Goal: Task Accomplishment & Management: Complete application form

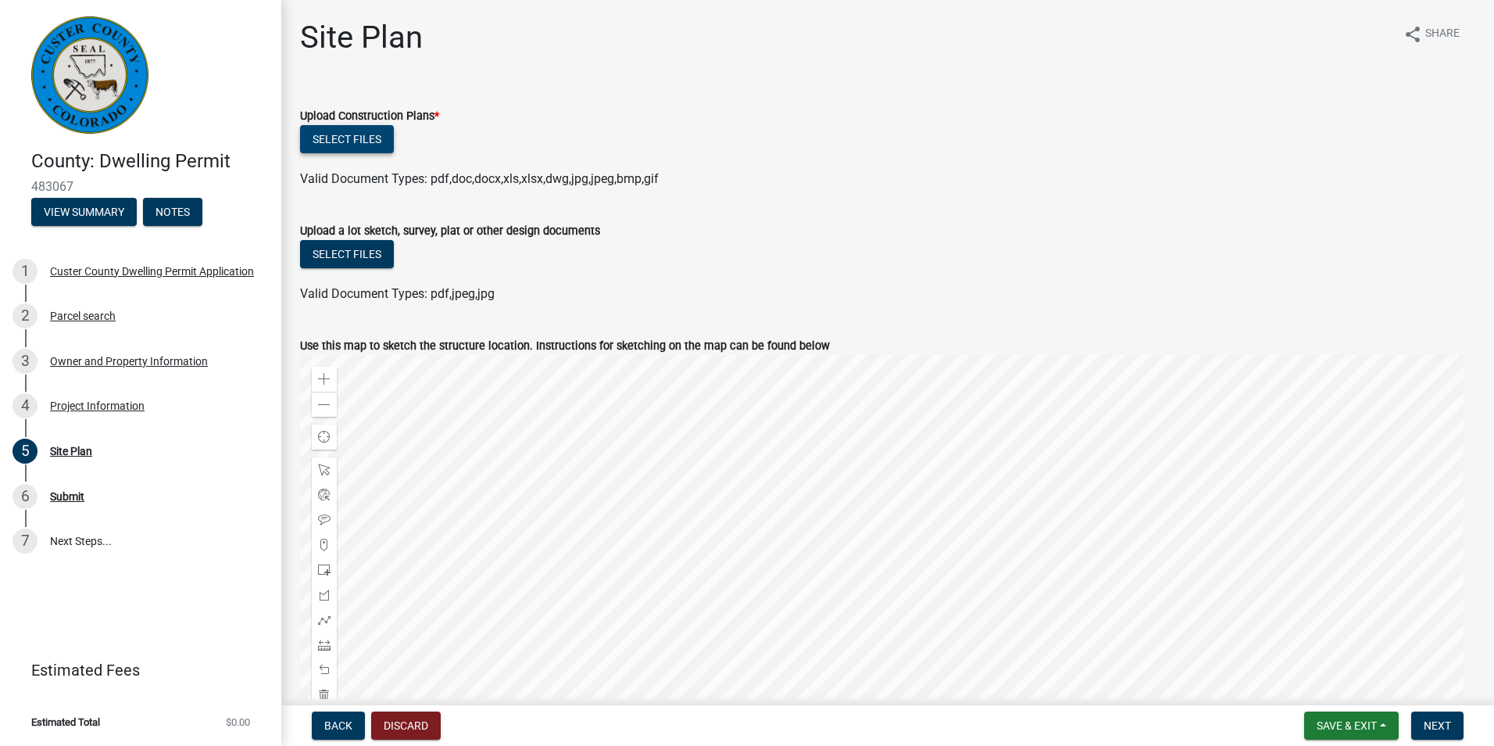
click at [374, 141] on button "Select files" at bounding box center [347, 139] width 94 height 28
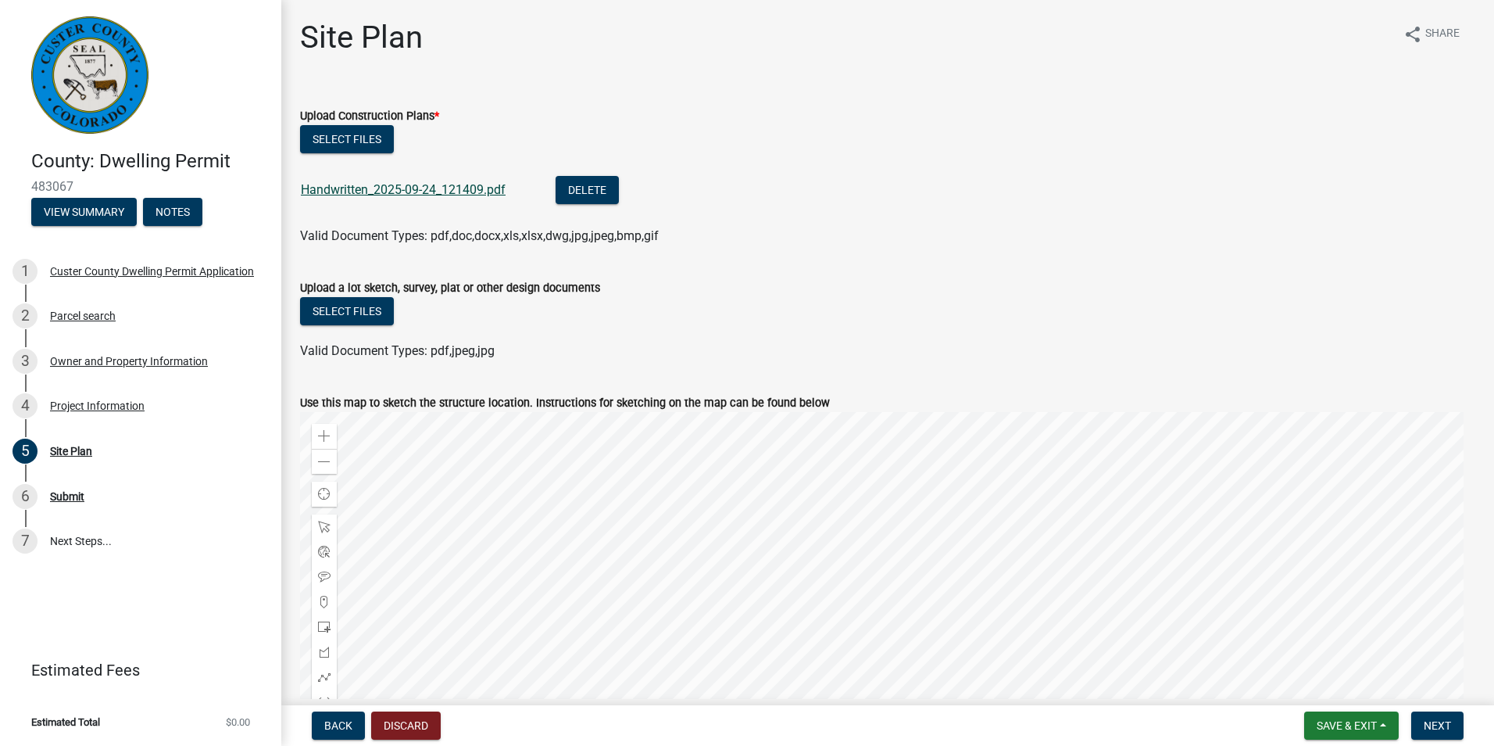
click at [405, 192] on link "Handwritten_2025-09-24_121409.pdf" at bounding box center [403, 189] width 205 height 15
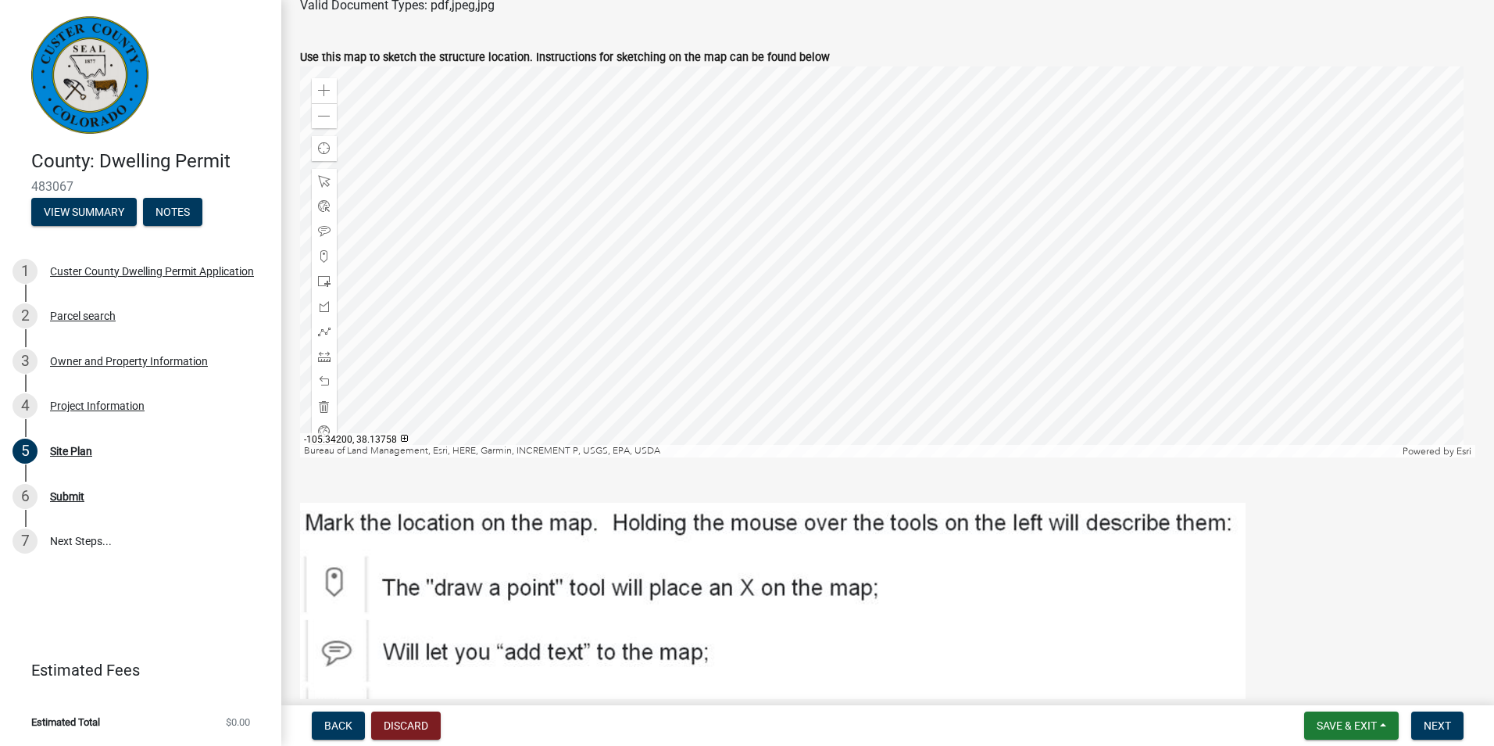
scroll to position [528, 0]
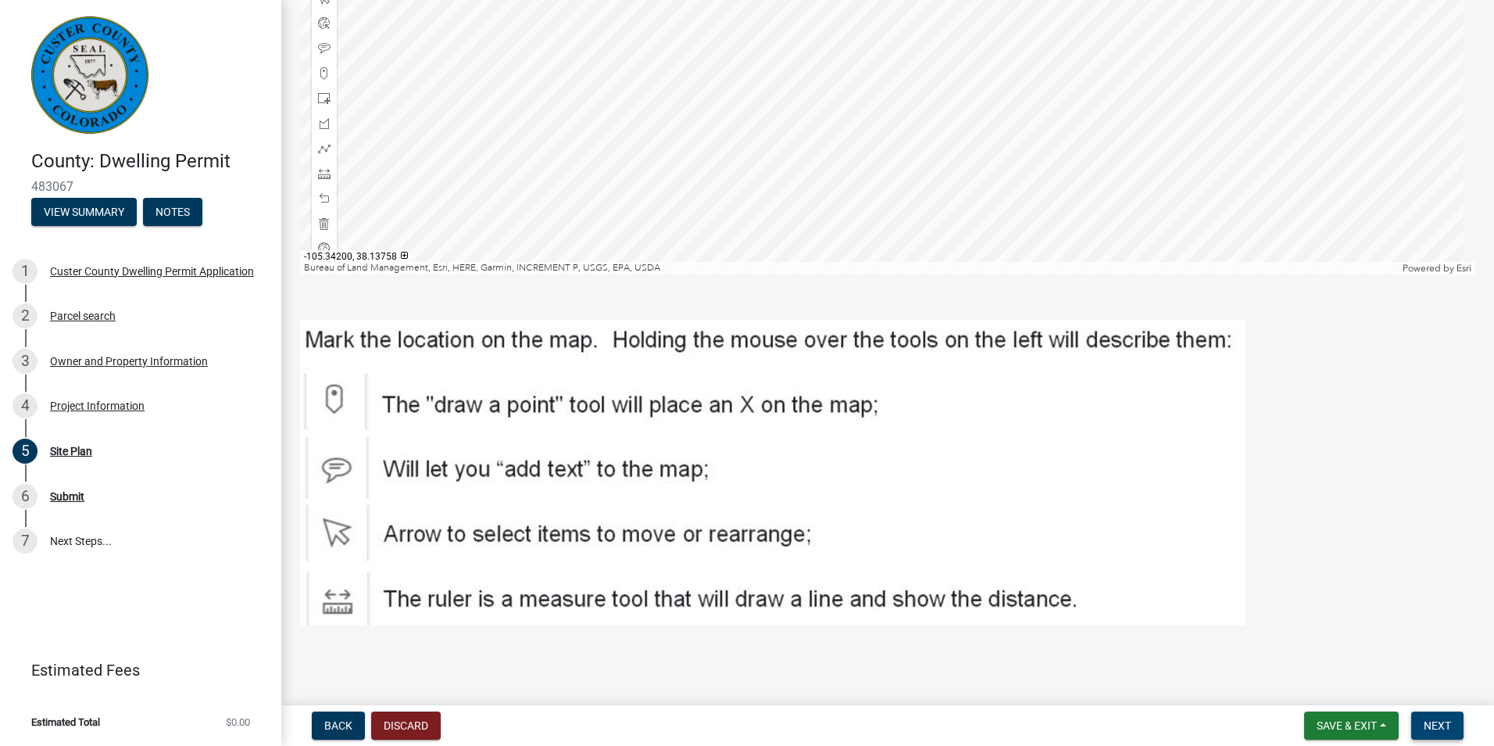
click at [1436, 725] on span "Next" at bounding box center [1437, 725] width 27 height 13
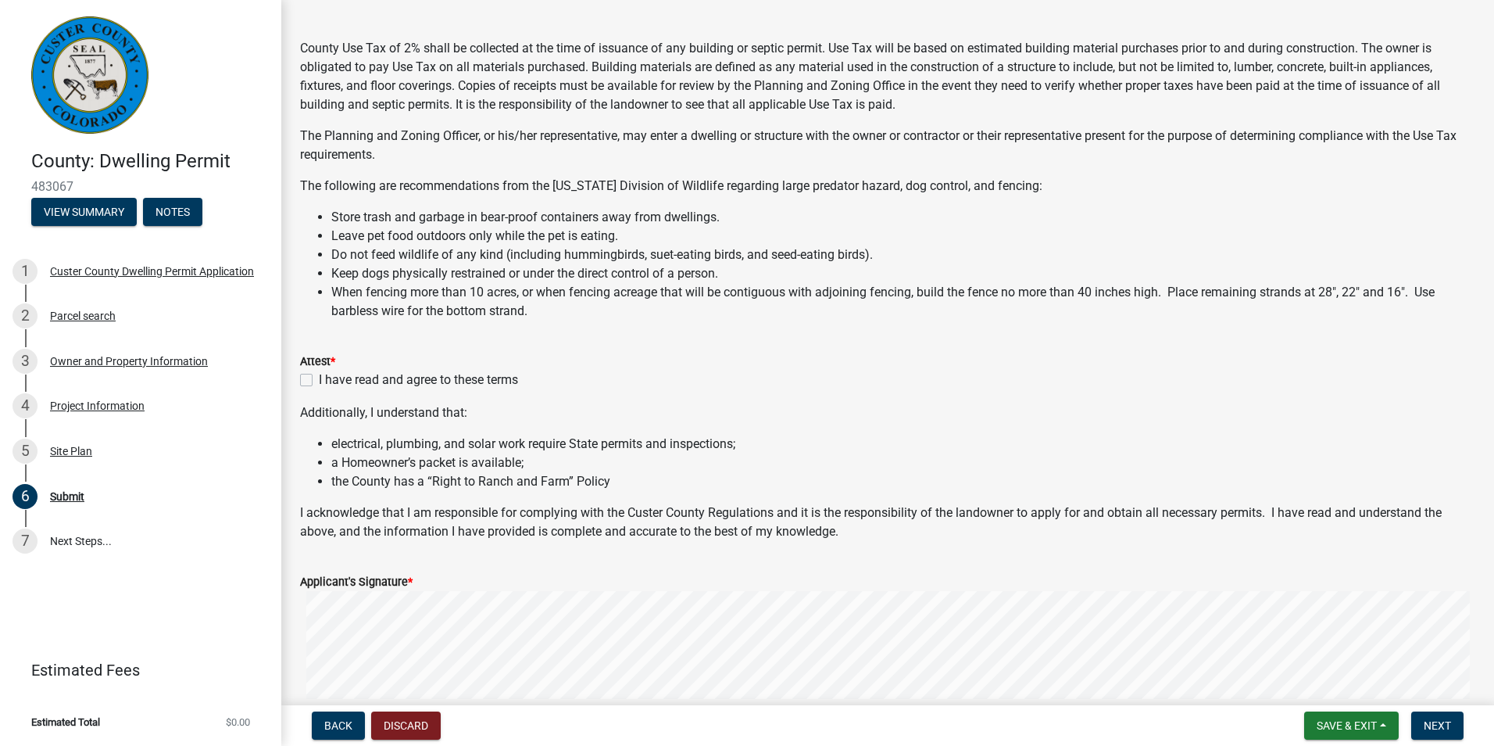
scroll to position [56, 0]
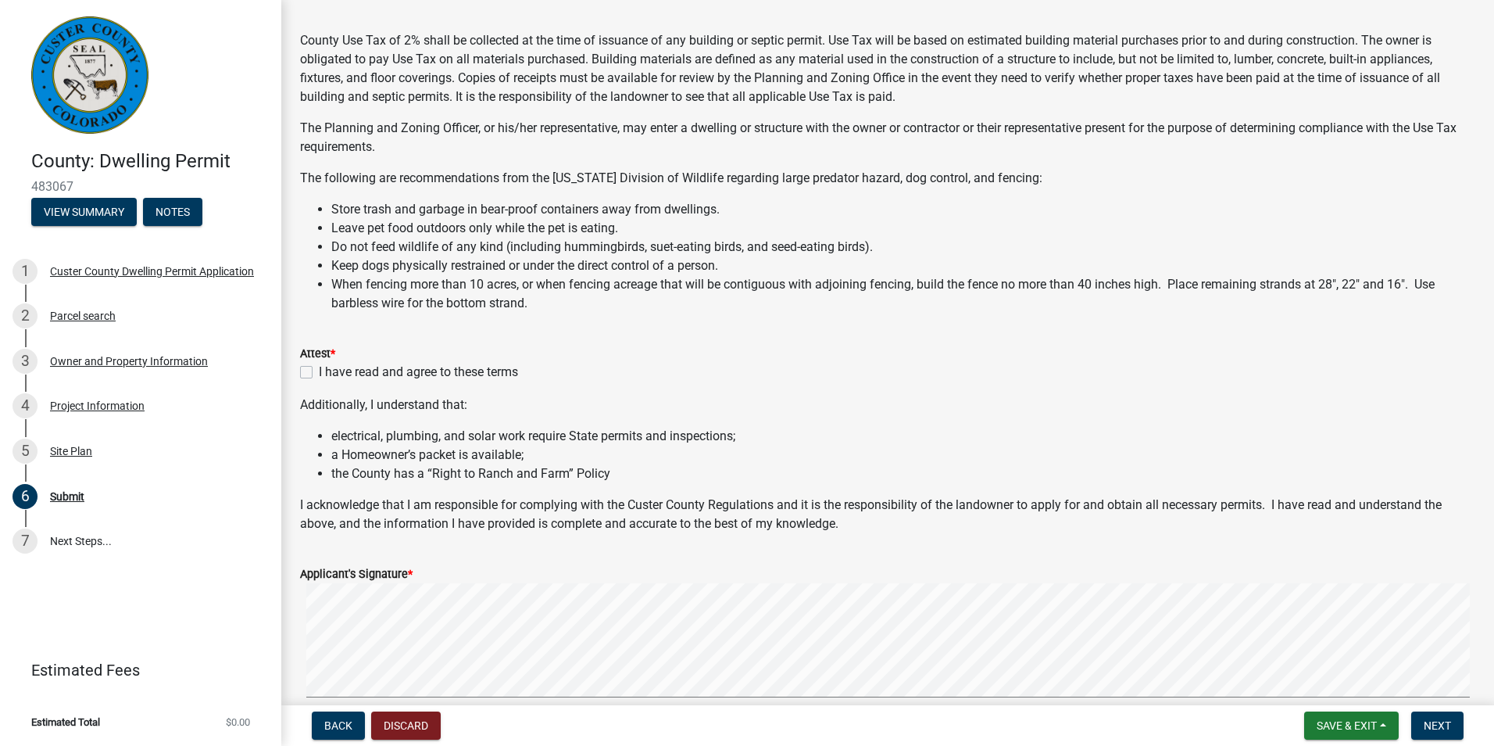
click at [299, 373] on div "Attest * I have read and agree to these terms" at bounding box center [887, 353] width 1199 height 56
click at [319, 368] on label "I have read and agree to these terms" at bounding box center [418, 372] width 199 height 19
click at [319, 368] on input "I have read and agree to these terms" at bounding box center [324, 368] width 10 height 10
checkbox input "true"
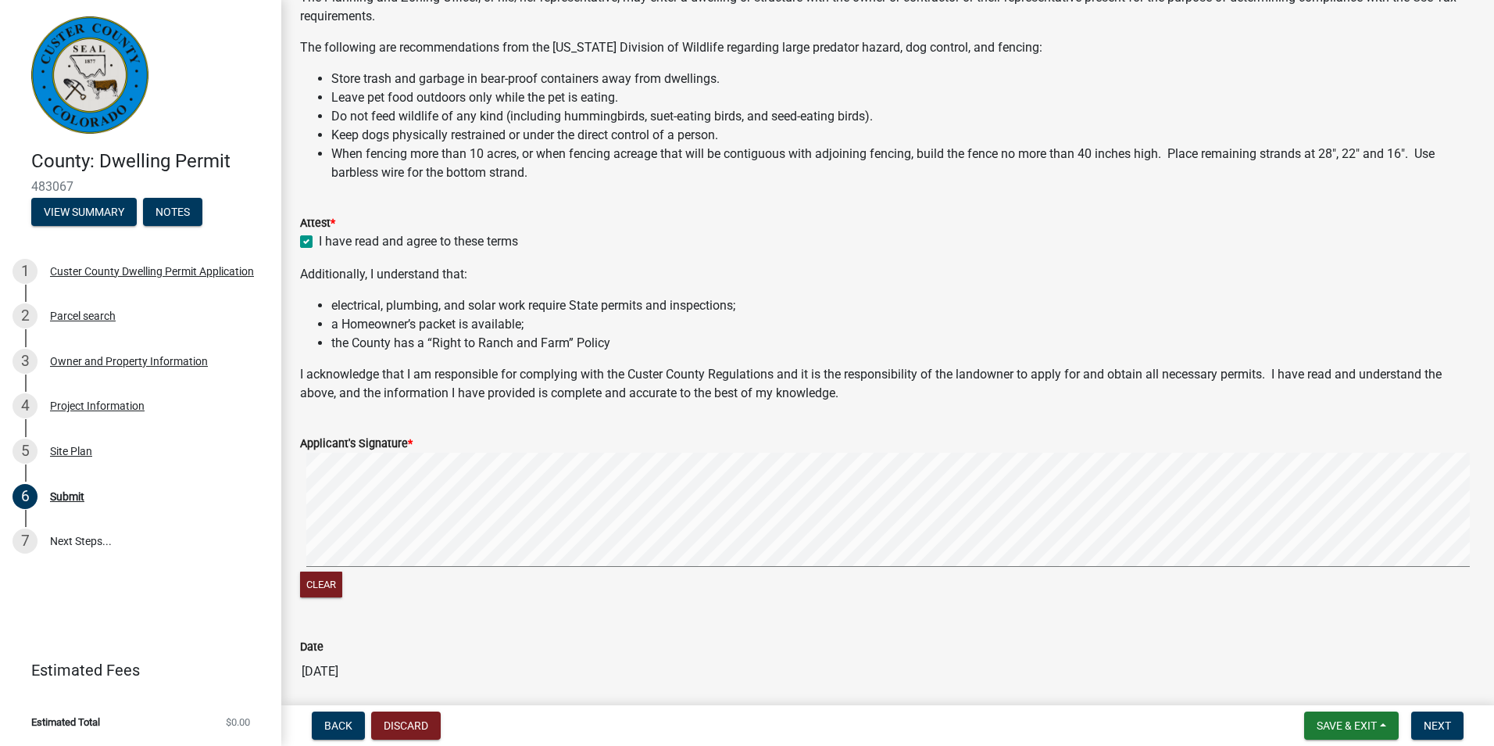
scroll to position [177, 0]
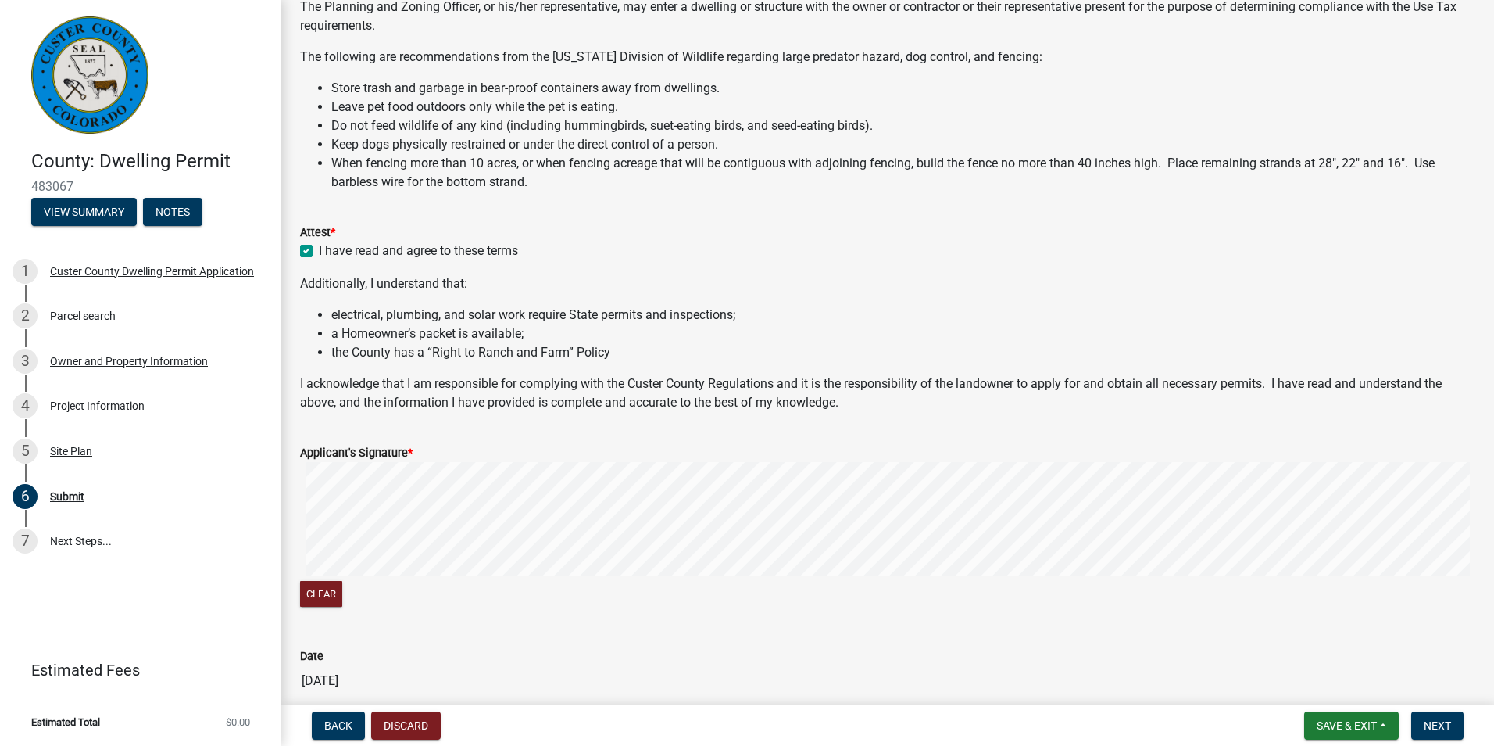
click at [346, 458] on label "Applicant's Signature *" at bounding box center [356, 453] width 113 height 11
click at [320, 600] on button "Clear" at bounding box center [321, 594] width 42 height 26
click at [309, 592] on button "Clear" at bounding box center [321, 594] width 42 height 26
click at [324, 595] on button "Clear" at bounding box center [321, 594] width 42 height 26
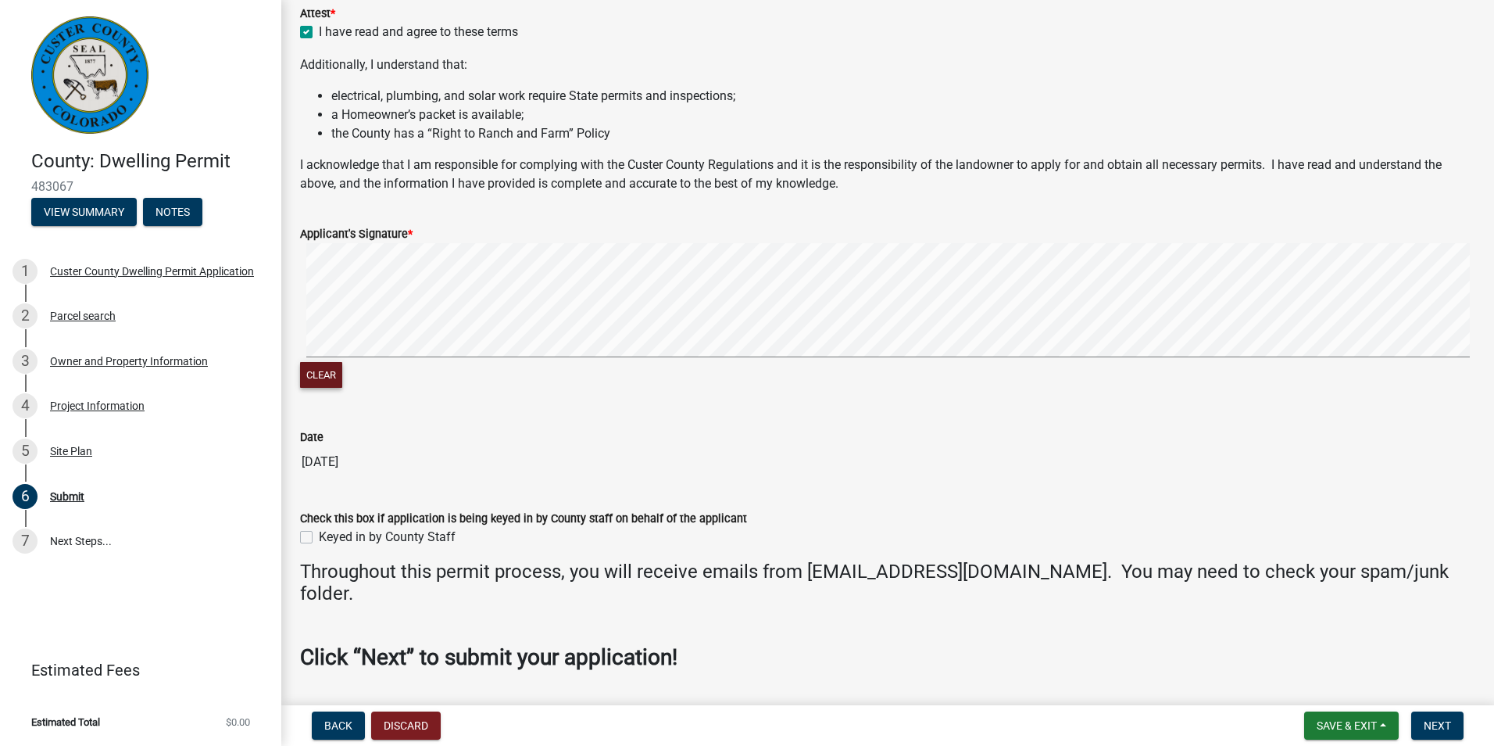
scroll to position [443, 0]
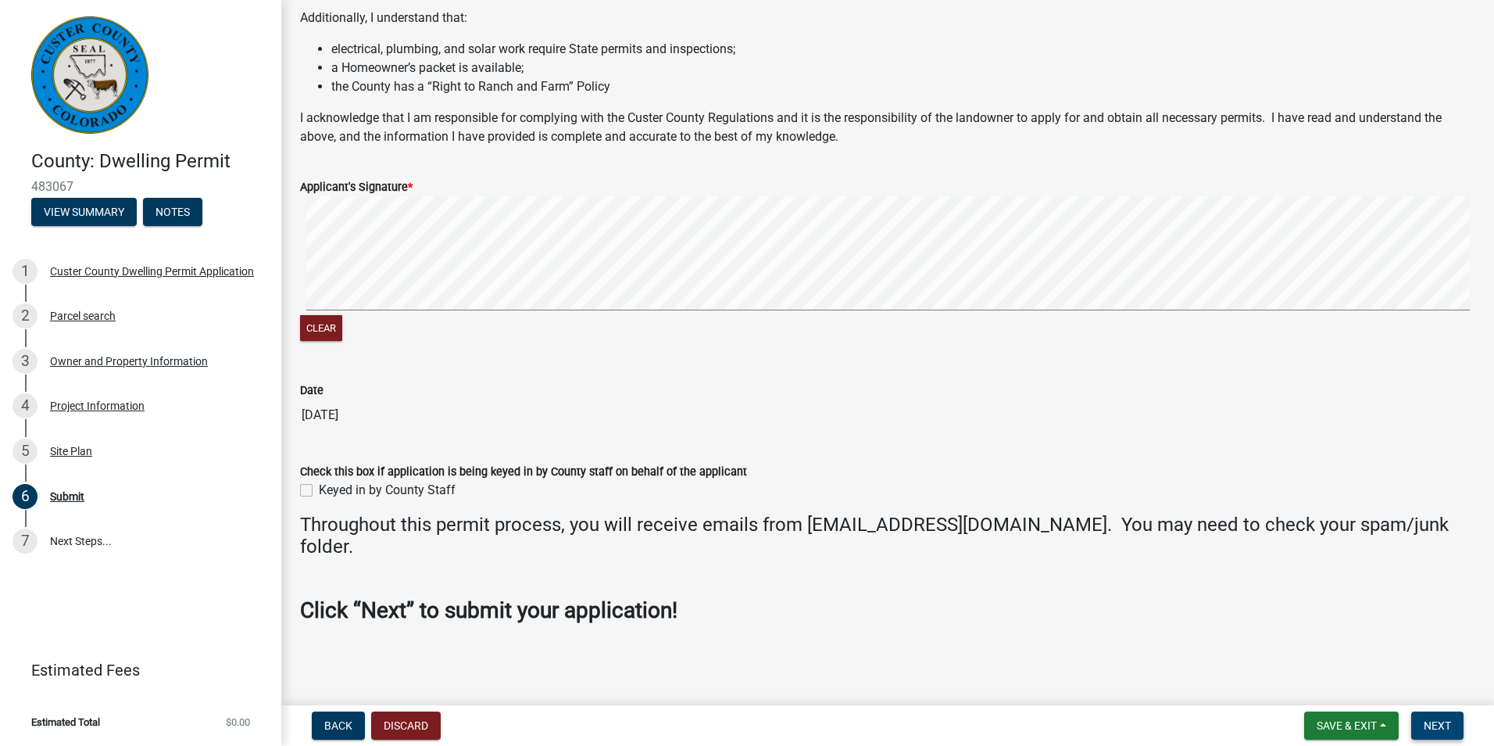
click at [1432, 731] on span "Next" at bounding box center [1437, 725] width 27 height 13
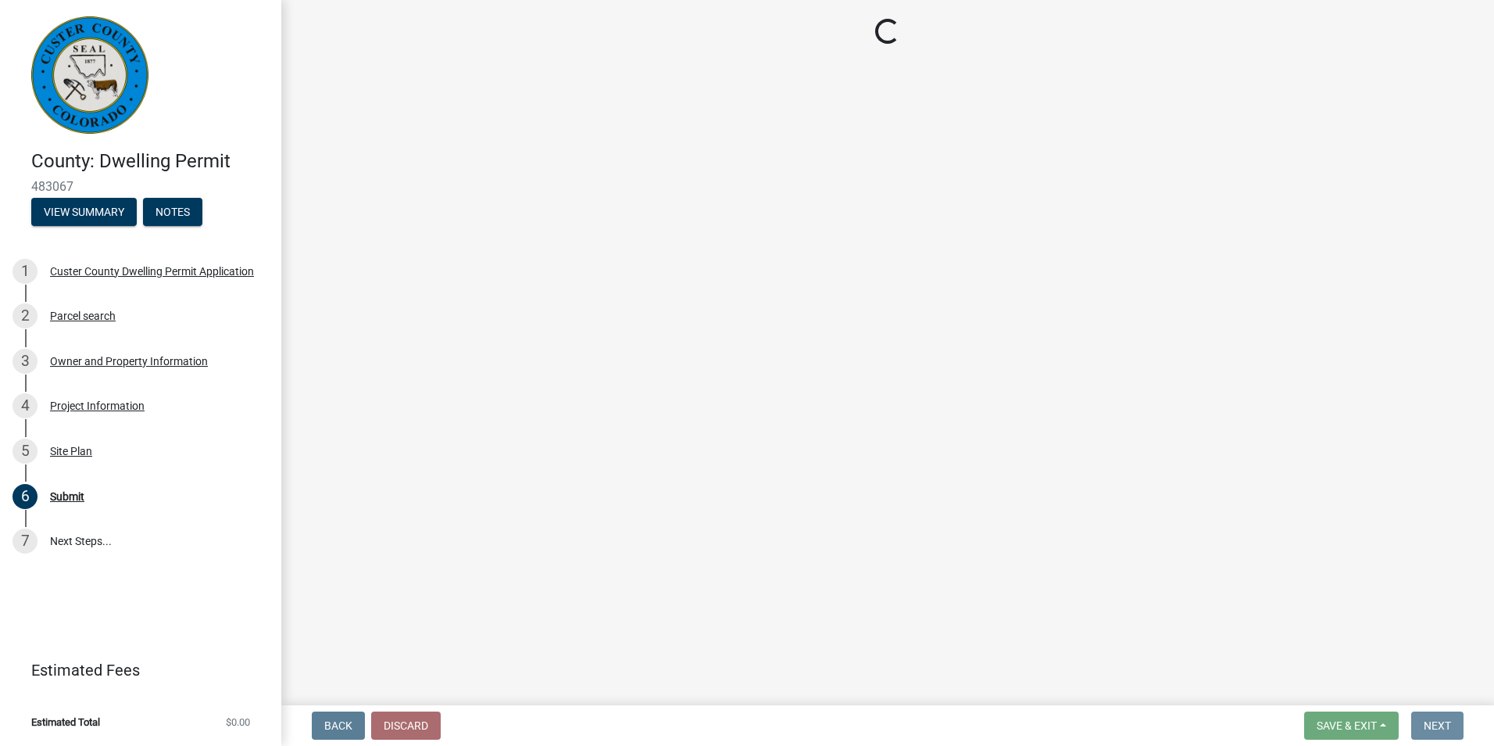
scroll to position [0, 0]
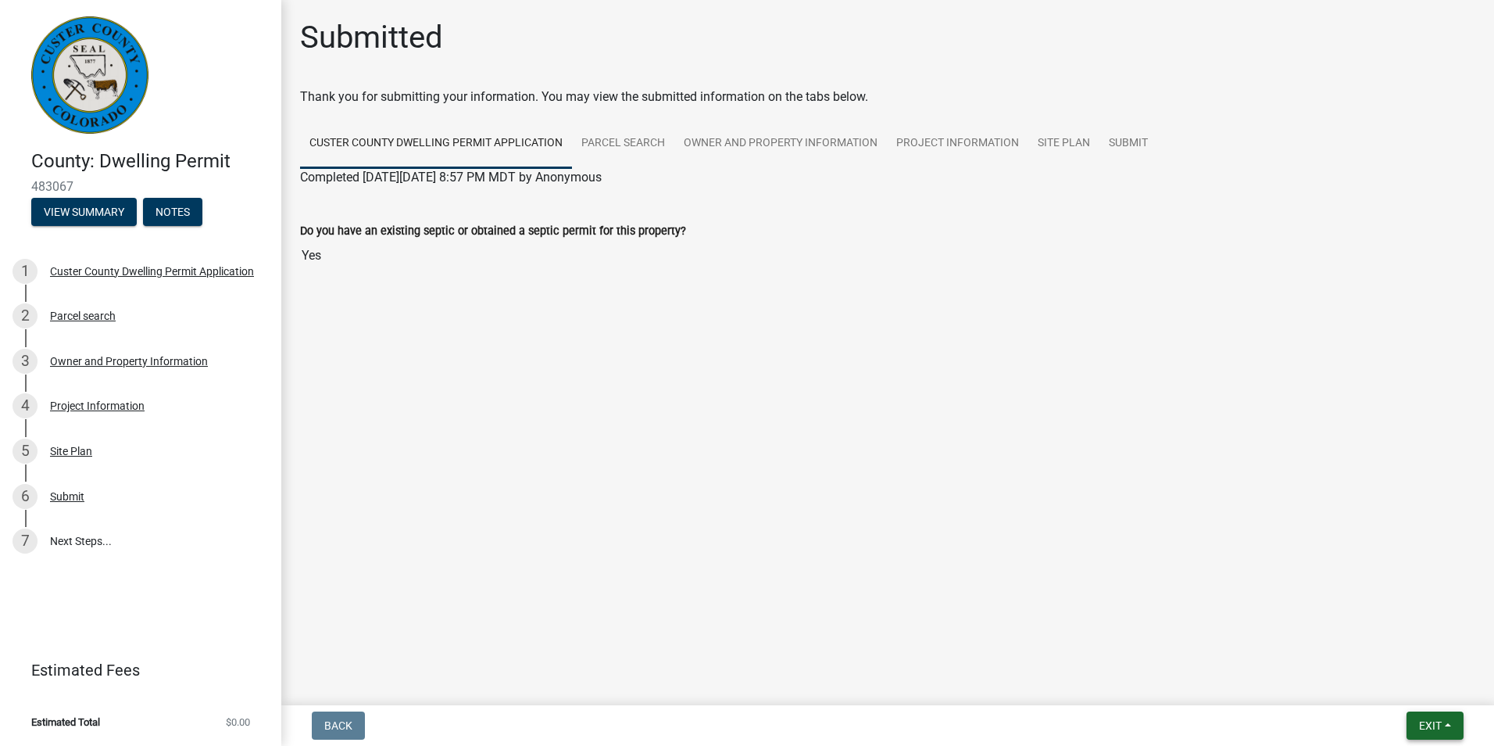
click at [1441, 726] on span "Exit" at bounding box center [1430, 725] width 23 height 13
click at [1393, 674] on button "Save & Exit" at bounding box center [1401, 685] width 125 height 38
